Goal: Transaction & Acquisition: Register for event/course

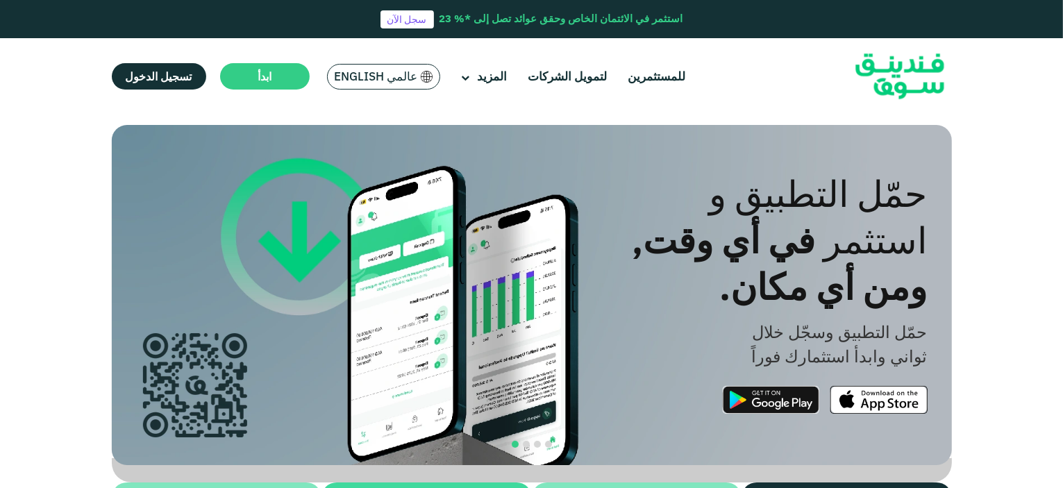
click at [370, 83] on span "عالمي English" at bounding box center [376, 77] width 83 height 16
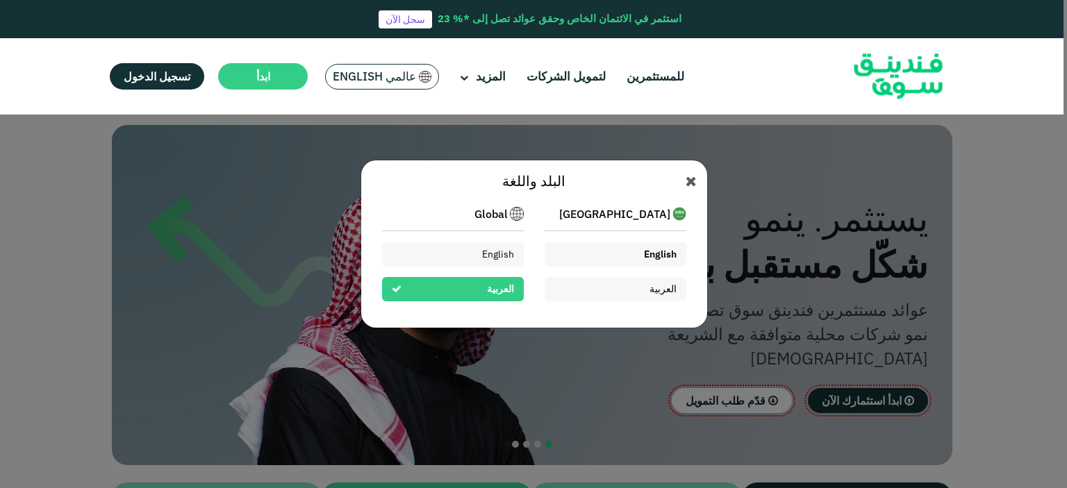
click at [658, 257] on span "English" at bounding box center [660, 254] width 33 height 13
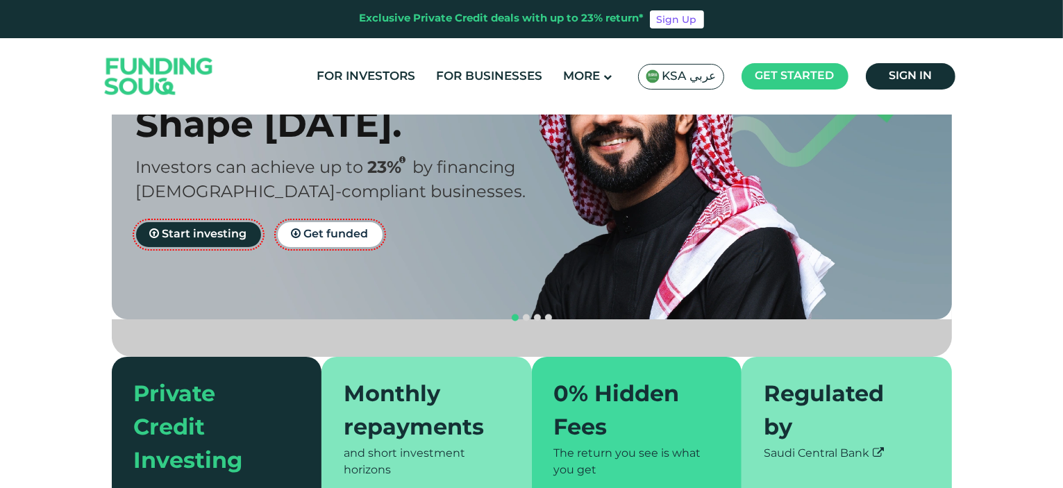
scroll to position [139, 0]
click at [528, 315] on span "navigation" at bounding box center [526, 318] width 7 height 7
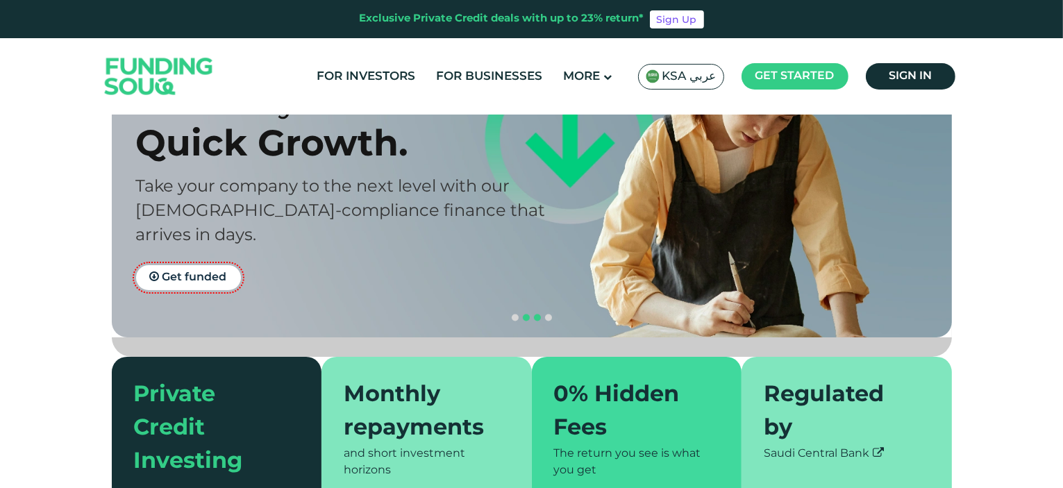
click at [537, 315] on span "navigation" at bounding box center [537, 318] width 7 height 7
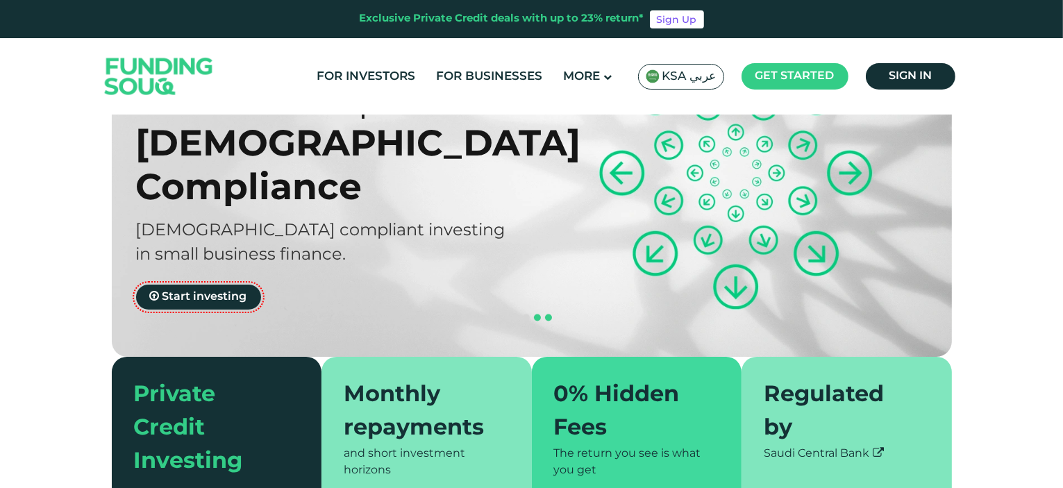
click at [548, 315] on span "navigation" at bounding box center [548, 318] width 7 height 7
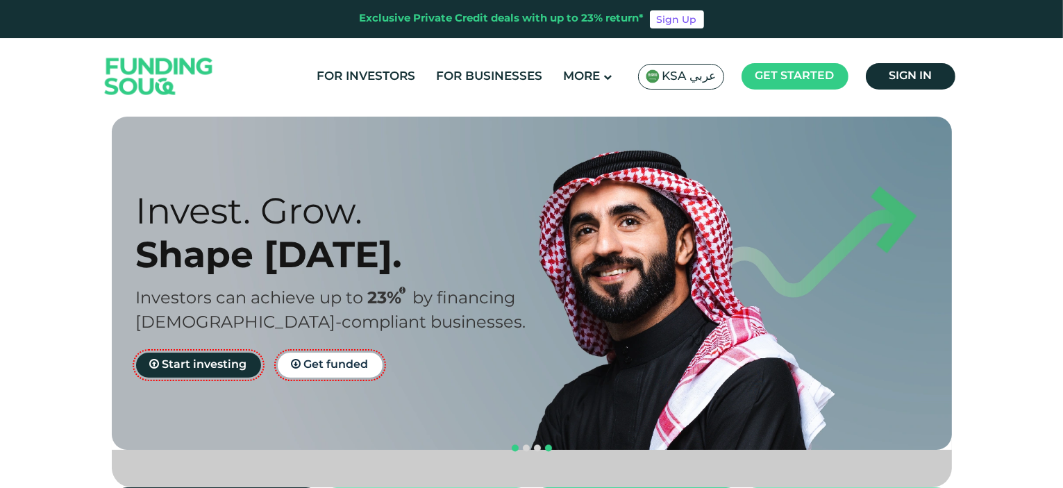
scroll to position [0, 0]
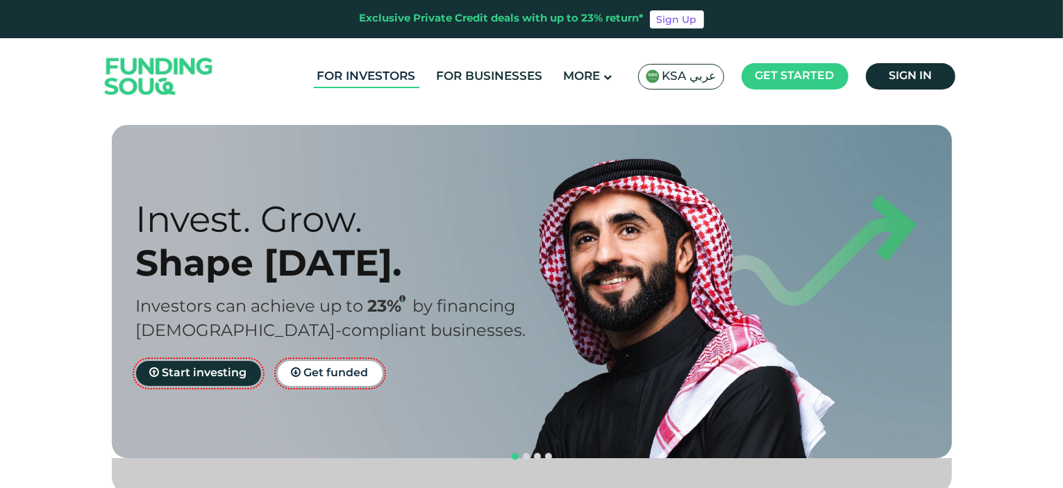
click at [372, 77] on link "For Investors" at bounding box center [367, 76] width 106 height 23
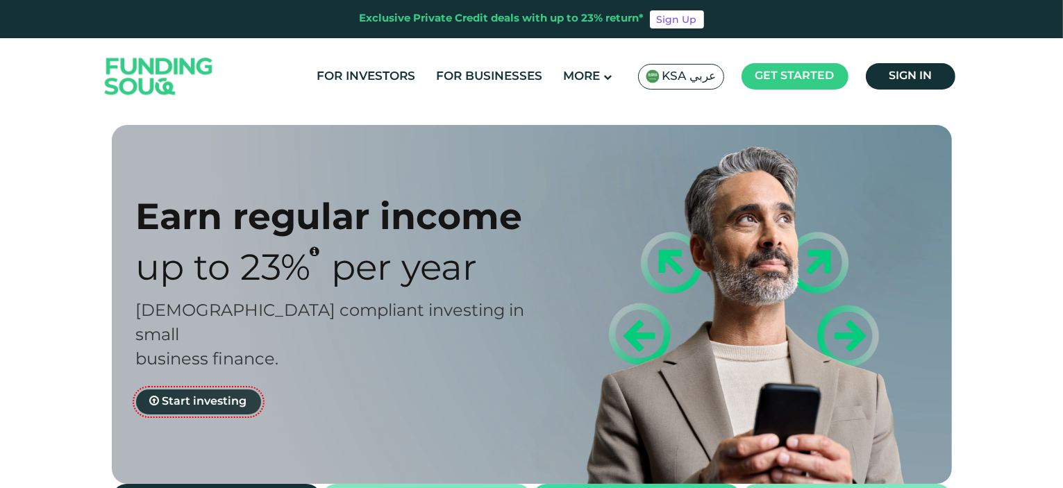
click at [190, 397] on span "Start investing" at bounding box center [205, 402] width 85 height 10
